Goal: Information Seeking & Learning: Check status

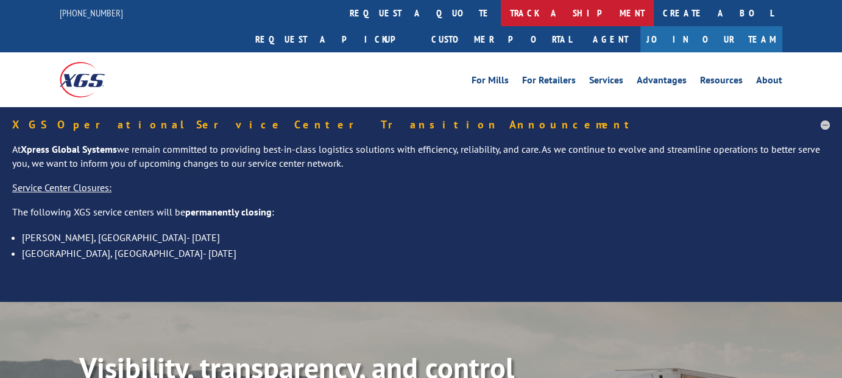
click at [501, 16] on link "track a shipment" at bounding box center [577, 13] width 153 height 26
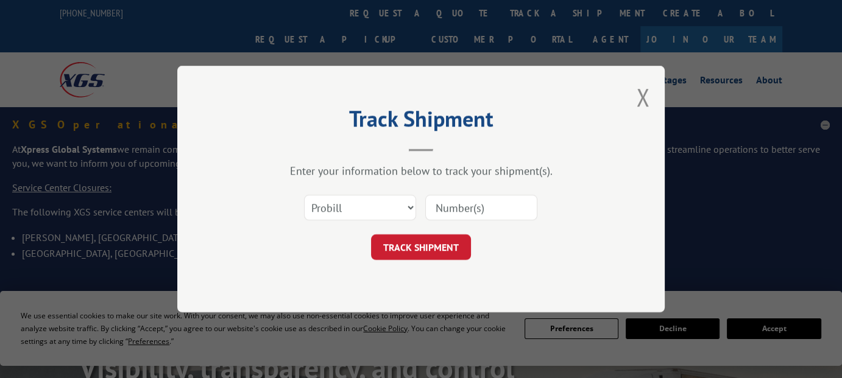
click at [448, 211] on input at bounding box center [481, 208] width 112 height 26
paste input "17547745"
type input "17547745"
drag, startPoint x: 430, startPoint y: 256, endPoint x: 439, endPoint y: 248, distance: 12.6
click at [430, 256] on button "TRACK SHIPMENT" at bounding box center [421, 248] width 100 height 26
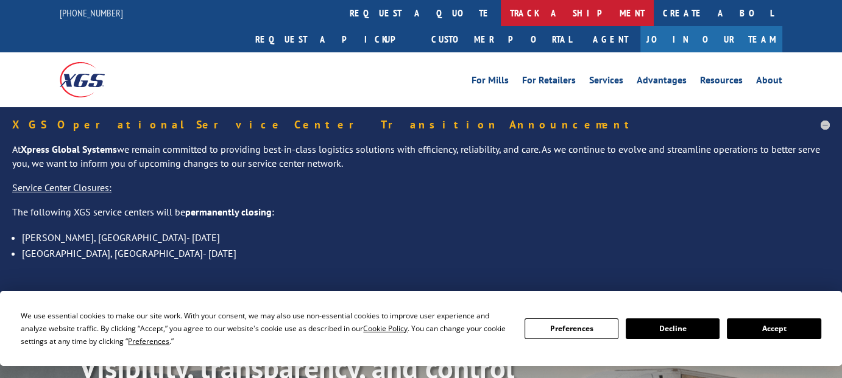
click at [501, 20] on link "track a shipment" at bounding box center [577, 13] width 153 height 26
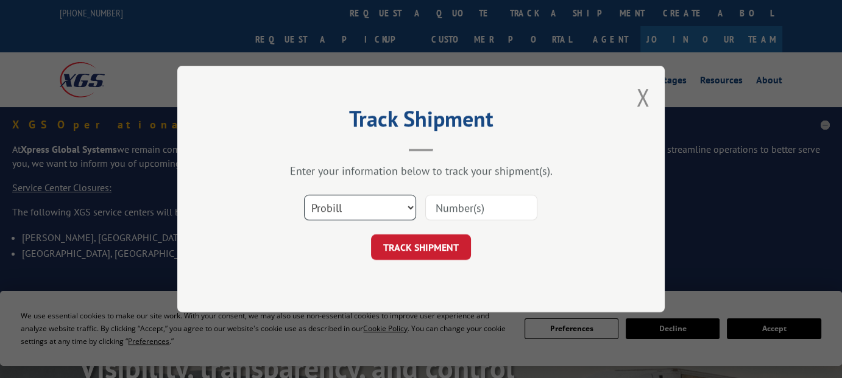
drag, startPoint x: 367, startPoint y: 196, endPoint x: 364, endPoint y: 208, distance: 12.6
click at [367, 196] on select "Select category... Probill BOL PO" at bounding box center [360, 208] width 112 height 26
select select "bol"
click at [304, 195] on select "Select category... Probill BOL PO" at bounding box center [360, 208] width 112 height 26
click at [463, 201] on input at bounding box center [481, 208] width 112 height 26
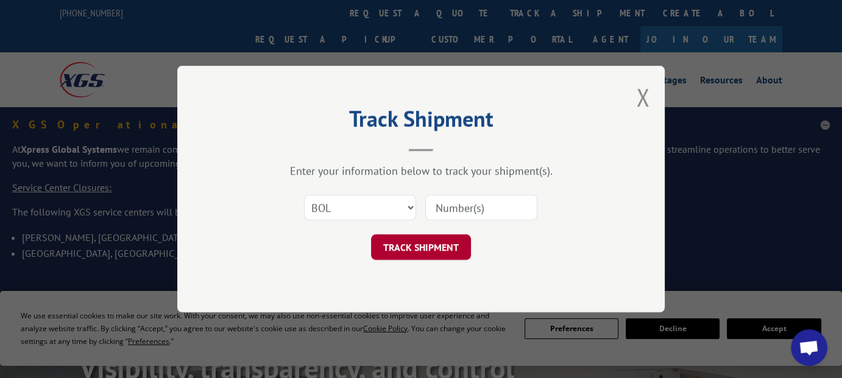
paste input "814954"
type input "814954"
drag, startPoint x: 434, startPoint y: 240, endPoint x: 533, endPoint y: 221, distance: 99.9
click at [437, 240] on button "TRACK SHIPMENT" at bounding box center [421, 248] width 100 height 26
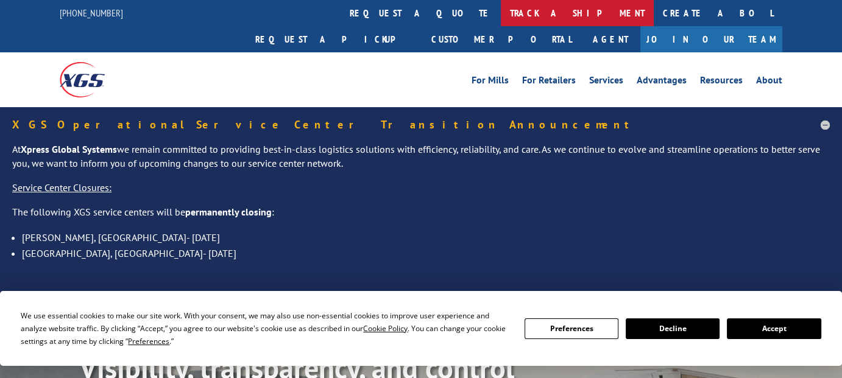
click at [501, 14] on link "track a shipment" at bounding box center [577, 13] width 153 height 26
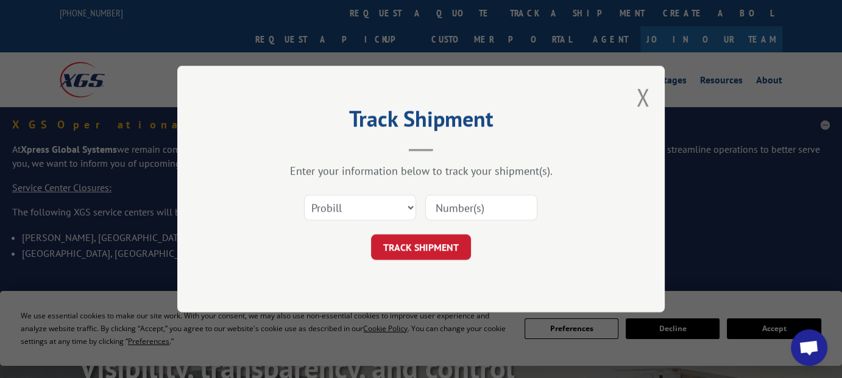
click at [486, 207] on input at bounding box center [481, 208] width 112 height 26
paste input "17402046"
type input "17402046"
click at [433, 246] on button "TRACK SHIPMENT" at bounding box center [421, 248] width 100 height 26
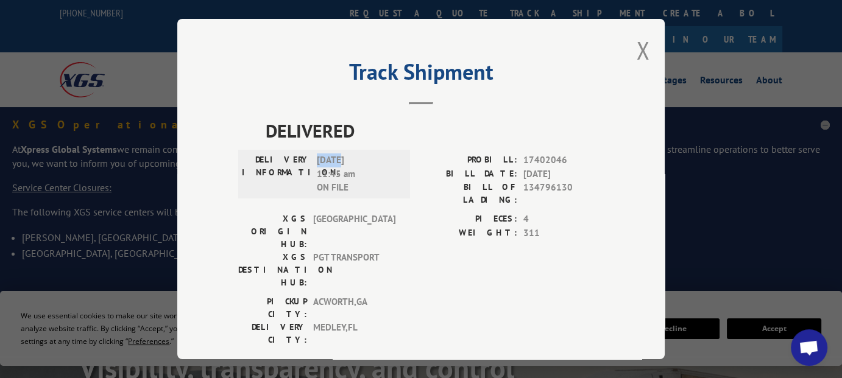
drag, startPoint x: 313, startPoint y: 160, endPoint x: 335, endPoint y: 161, distance: 22.0
click at [335, 161] on span "[DATE] 11:45 am ON FILE" at bounding box center [358, 174] width 82 height 41
copy span "08/29"
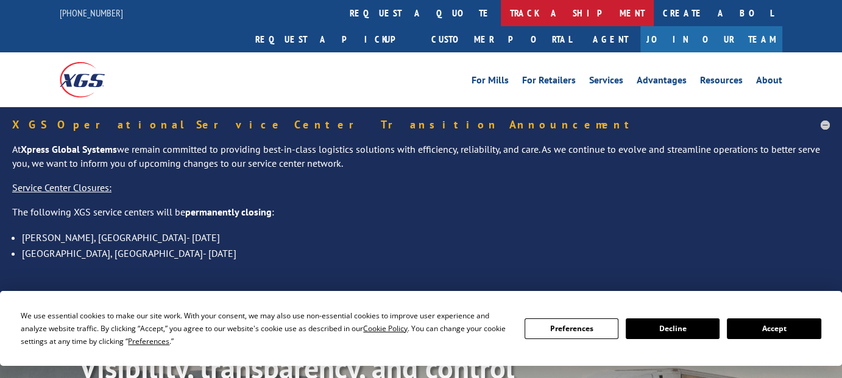
click at [501, 17] on link "track a shipment" at bounding box center [577, 13] width 153 height 26
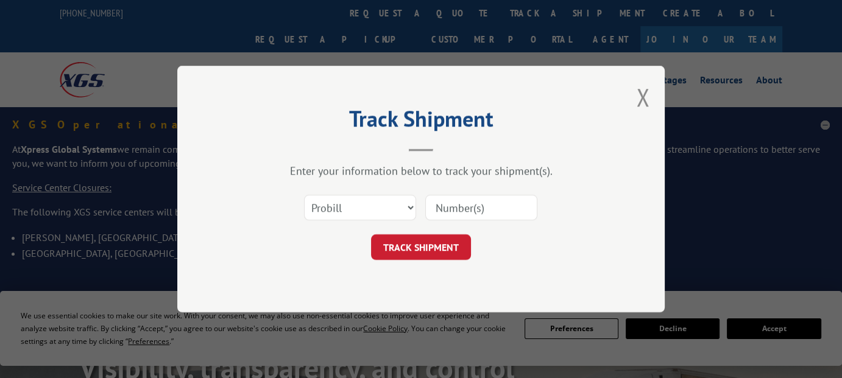
click at [472, 217] on input at bounding box center [481, 208] width 112 height 26
paste input "17402053"
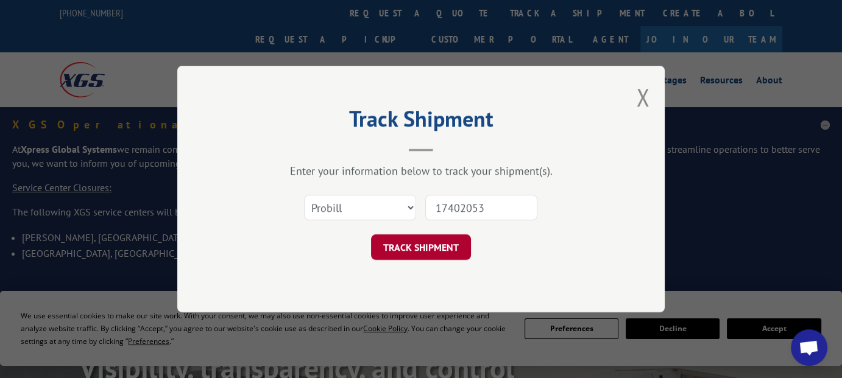
type input "17402053"
drag, startPoint x: 437, startPoint y: 247, endPoint x: 484, endPoint y: 244, distance: 47.0
click at [454, 248] on button "TRACK SHIPMENT" at bounding box center [421, 248] width 100 height 26
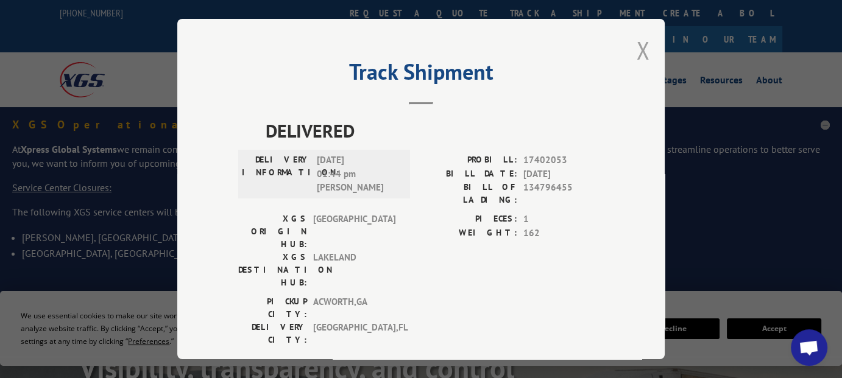
click at [636, 56] on button "Close modal" at bounding box center [642, 50] width 13 height 32
